Goal: Task Accomplishment & Management: Manage account settings

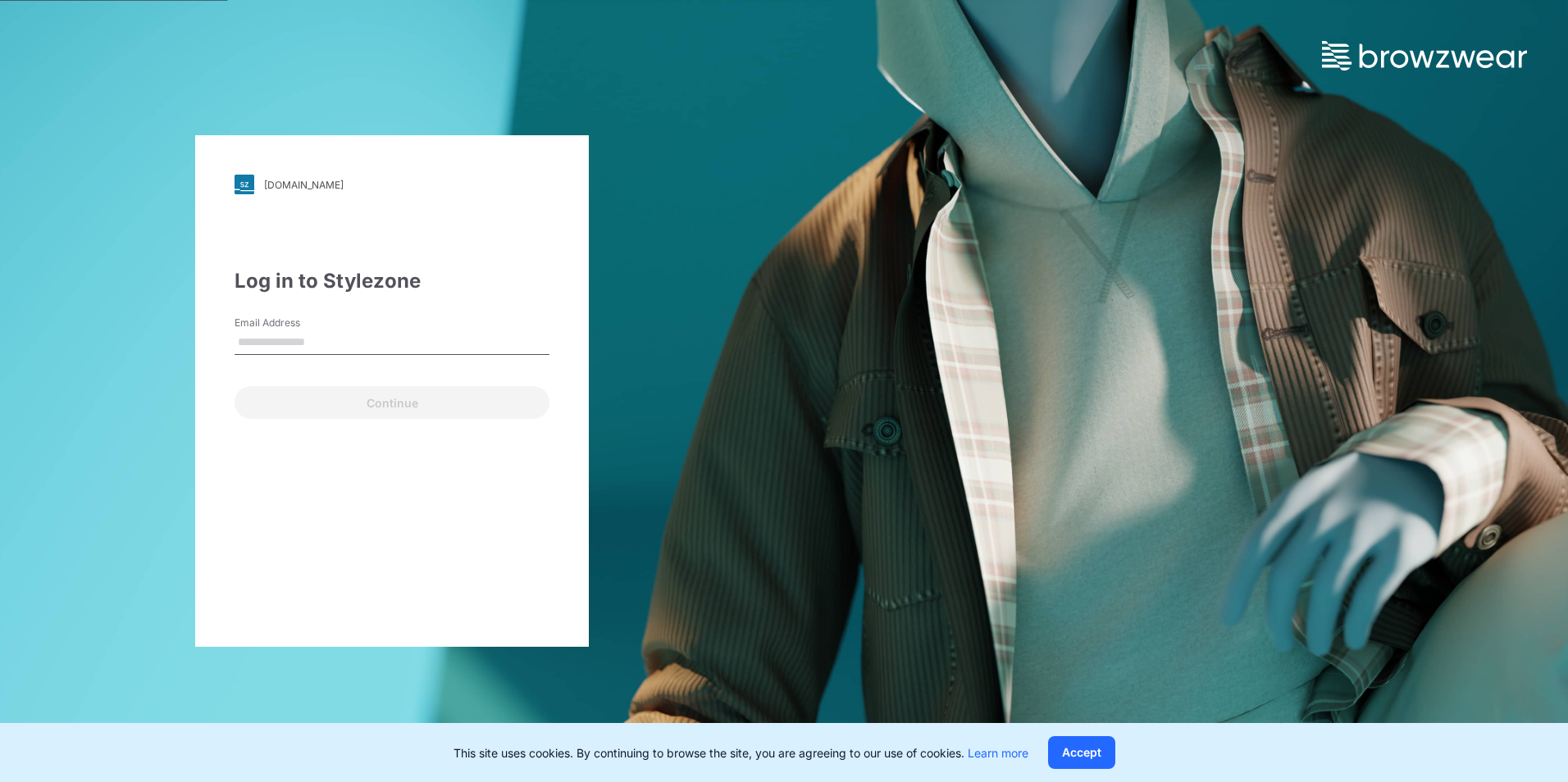
click at [276, 344] on input "Email Address" at bounding box center [391, 342] width 315 height 24
type input "**********"
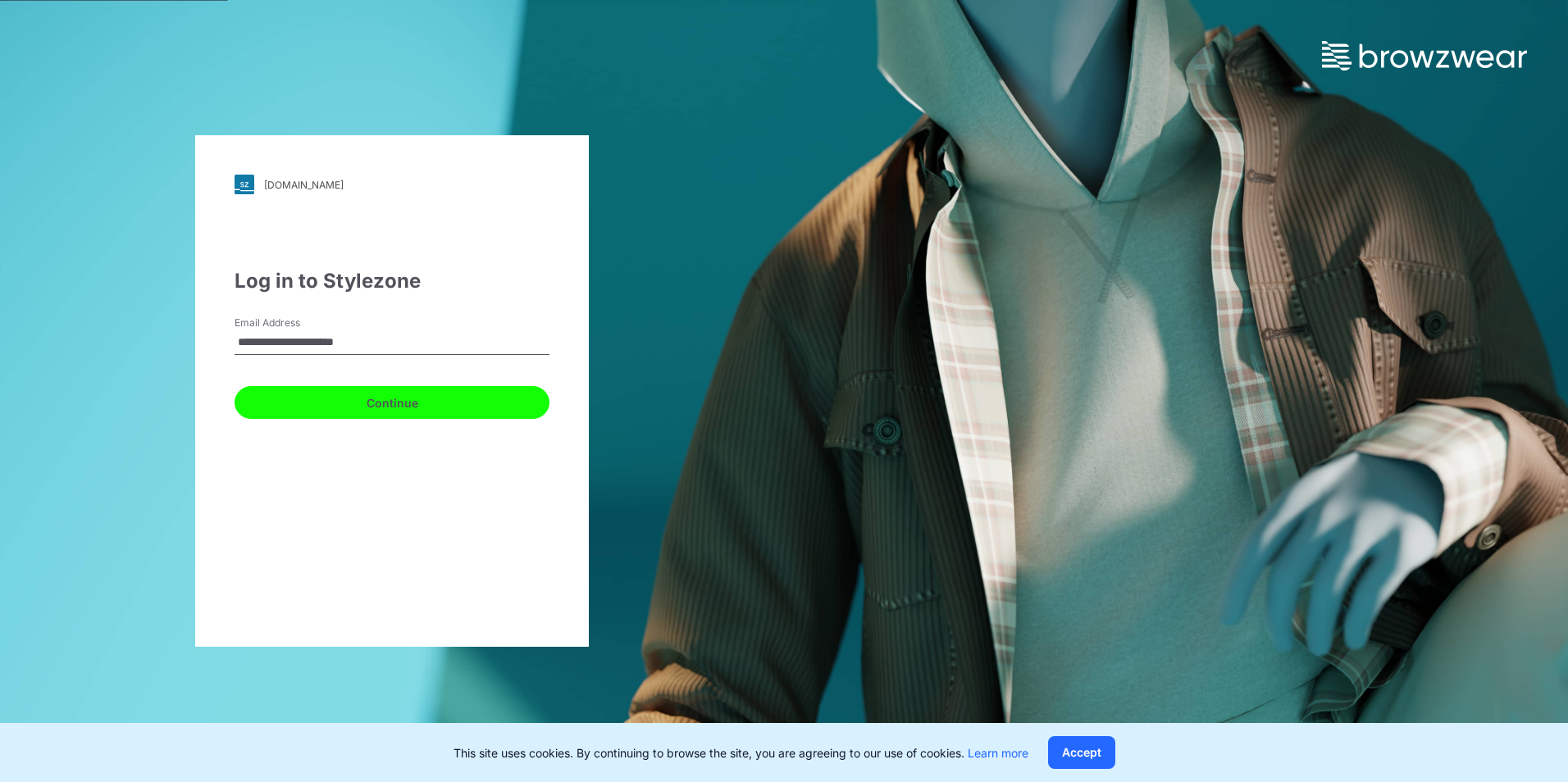
click at [315, 405] on button "Continue" at bounding box center [391, 402] width 315 height 33
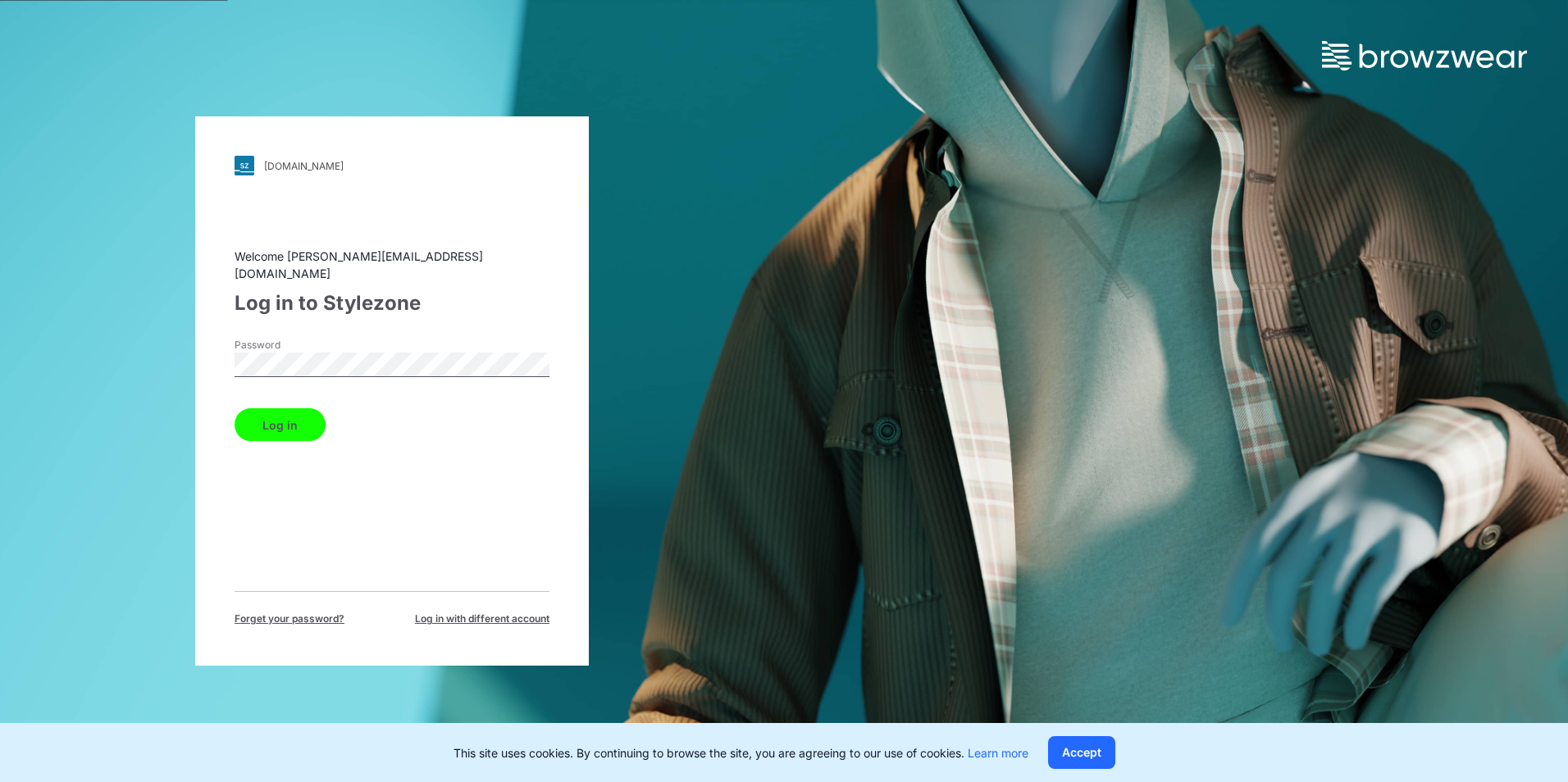
click at [234, 408] on button "Log in" at bounding box center [280, 424] width 91 height 33
